Goal: Navigation & Orientation: Understand site structure

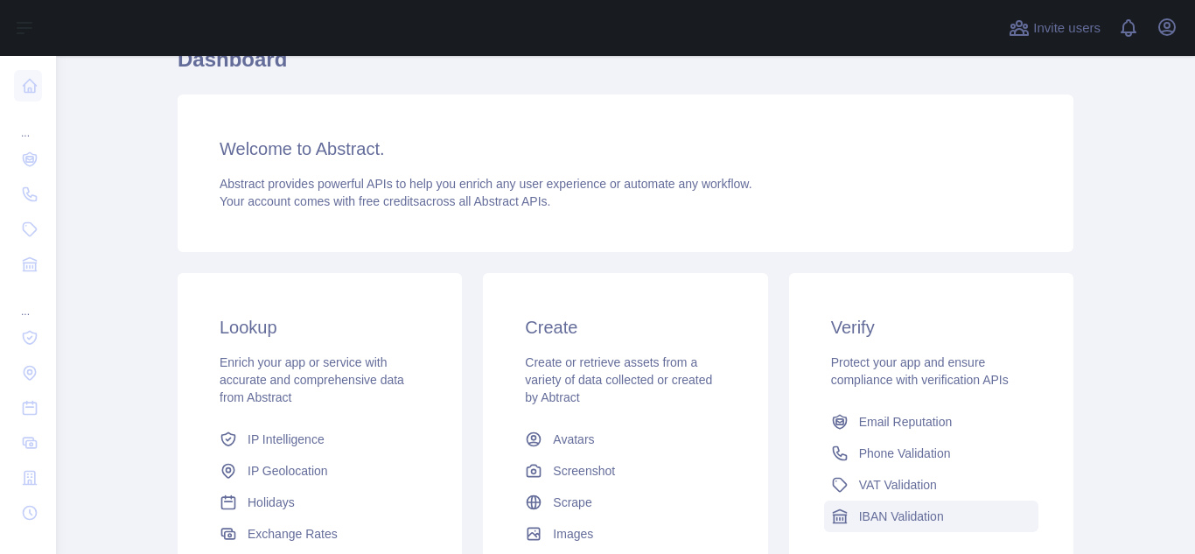
scroll to position [175, 0]
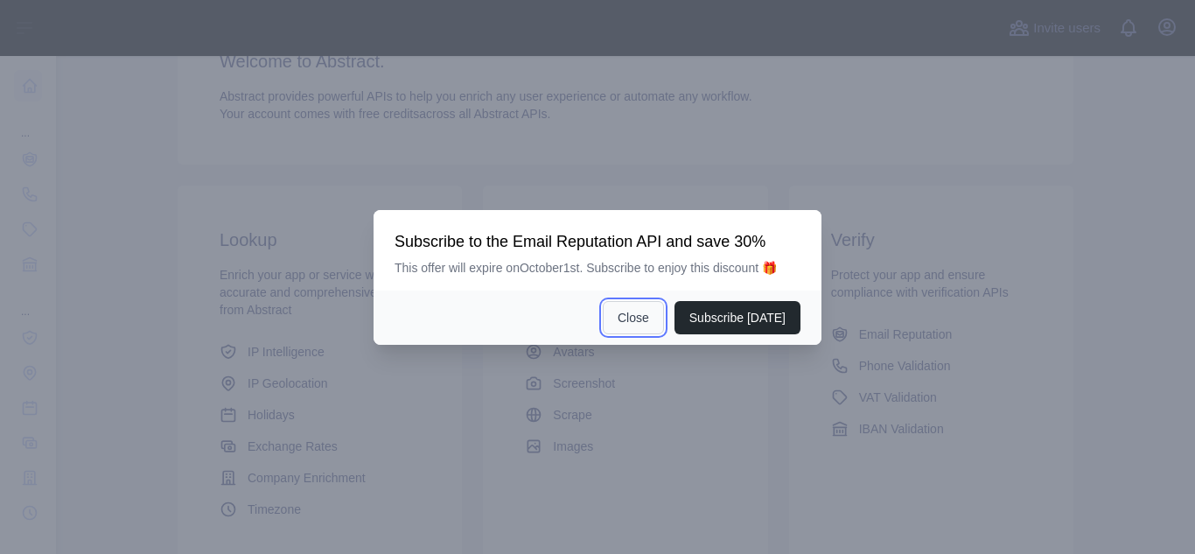
click at [617, 312] on button "Close" at bounding box center [633, 317] width 61 height 33
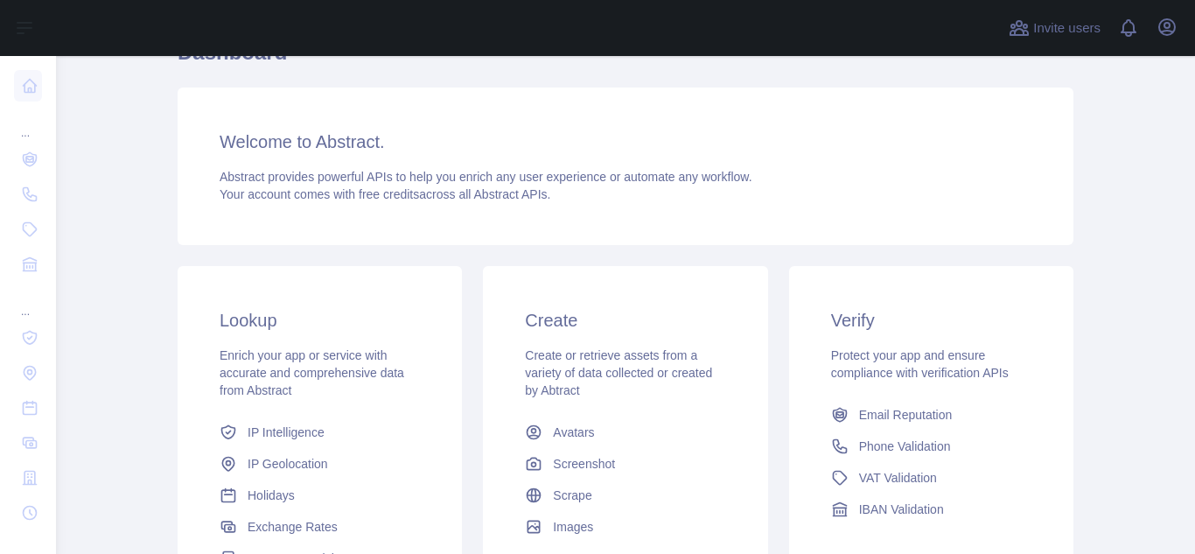
scroll to position [0, 0]
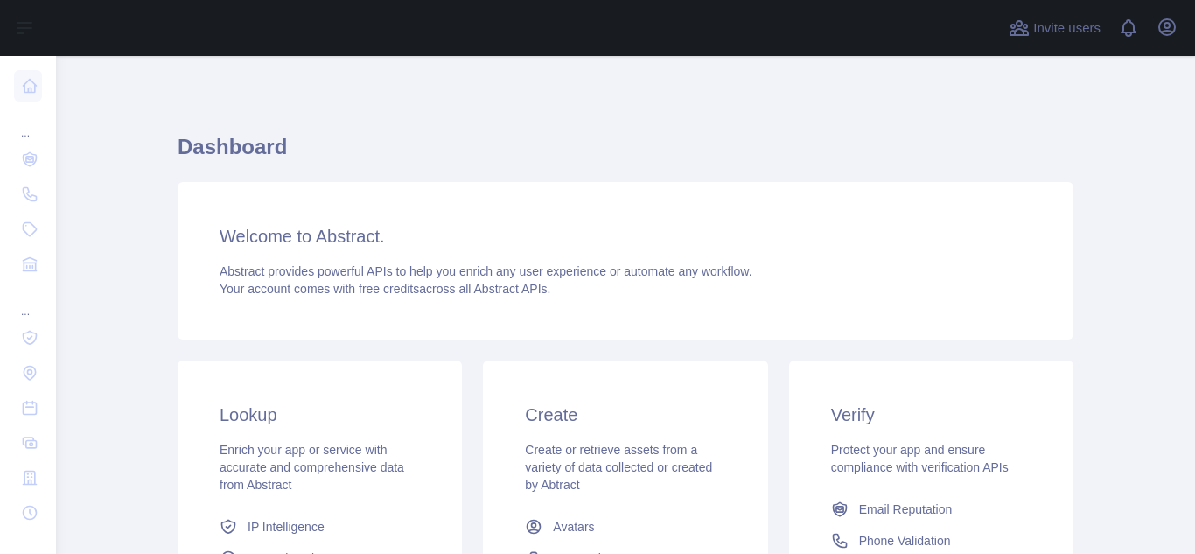
click at [1153, 32] on div "Open user menu" at bounding box center [1167, 28] width 28 height 31
click at [1159, 32] on icon "button" at bounding box center [1167, 27] width 21 height 21
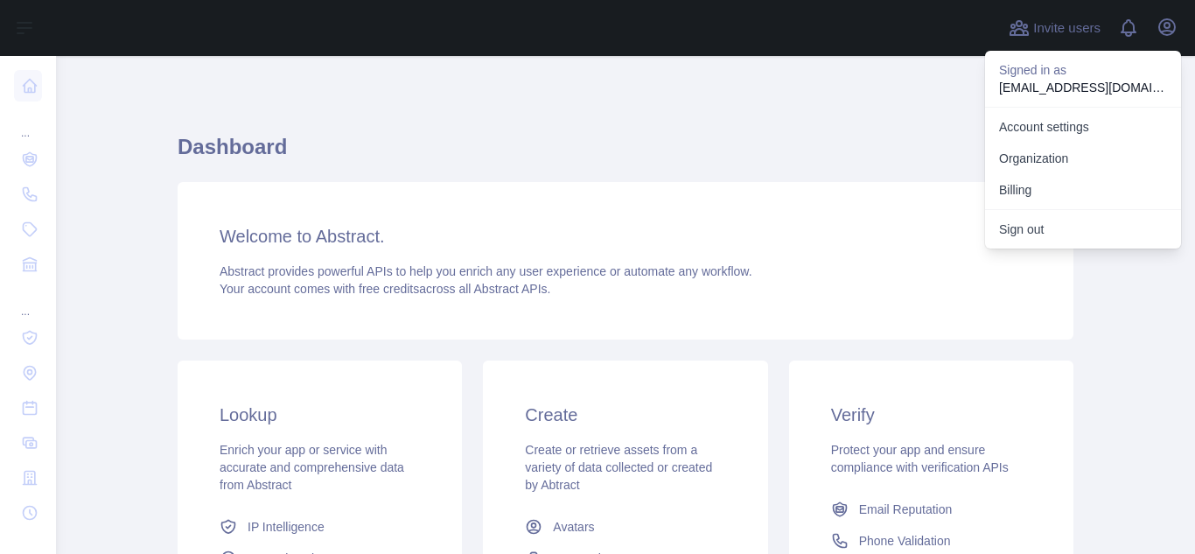
click at [661, 124] on div "Dashboard Welcome to Abstract. Abstract provides powerful APIs to help you enri…" at bounding box center [626, 432] width 896 height 669
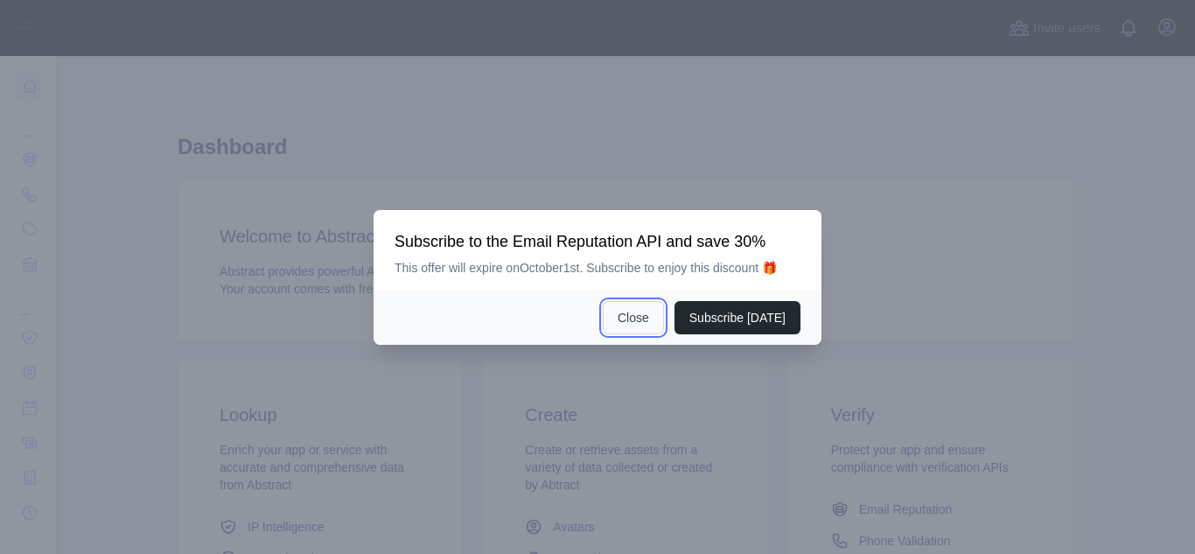
click at [639, 325] on button "Close" at bounding box center [633, 317] width 61 height 33
click at [640, 305] on button "Close" at bounding box center [633, 317] width 61 height 33
